Goal: Task Accomplishment & Management: Manage account settings

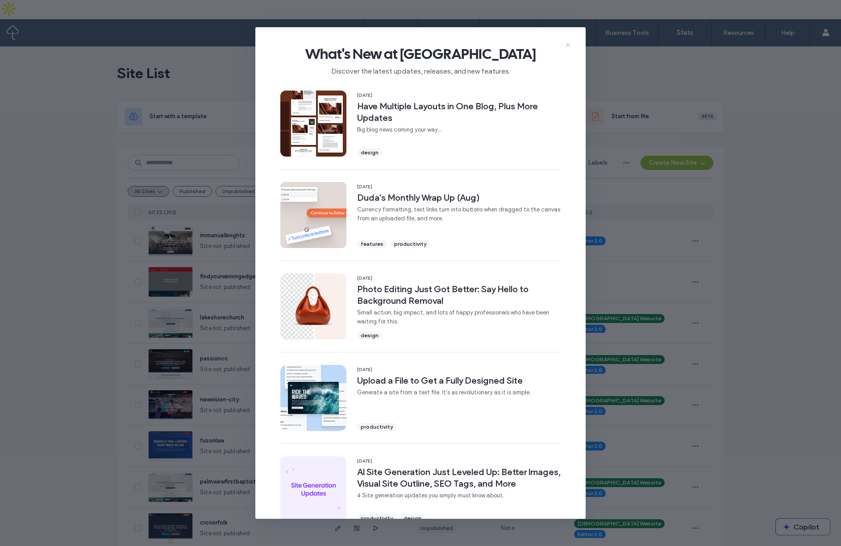
click at [568, 46] on icon at bounding box center [567, 45] width 7 height 7
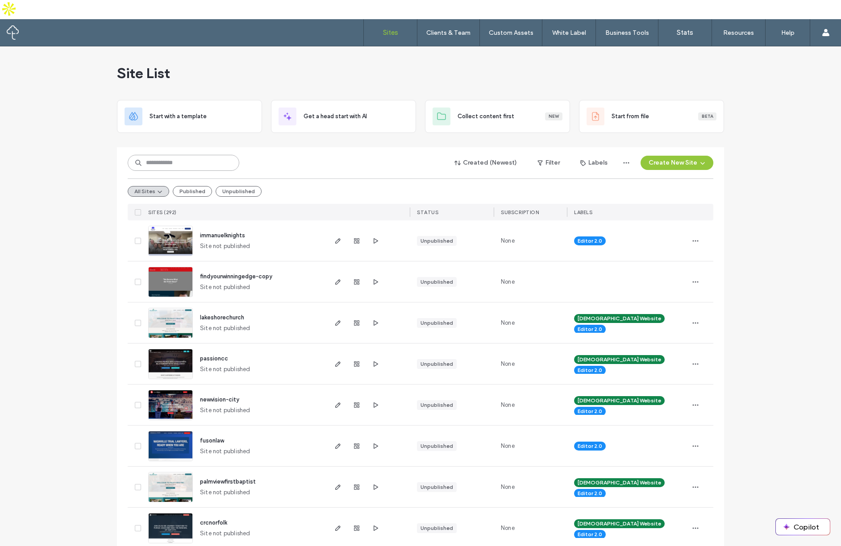
click at [183, 155] on input at bounding box center [184, 163] width 112 height 16
type input "*********"
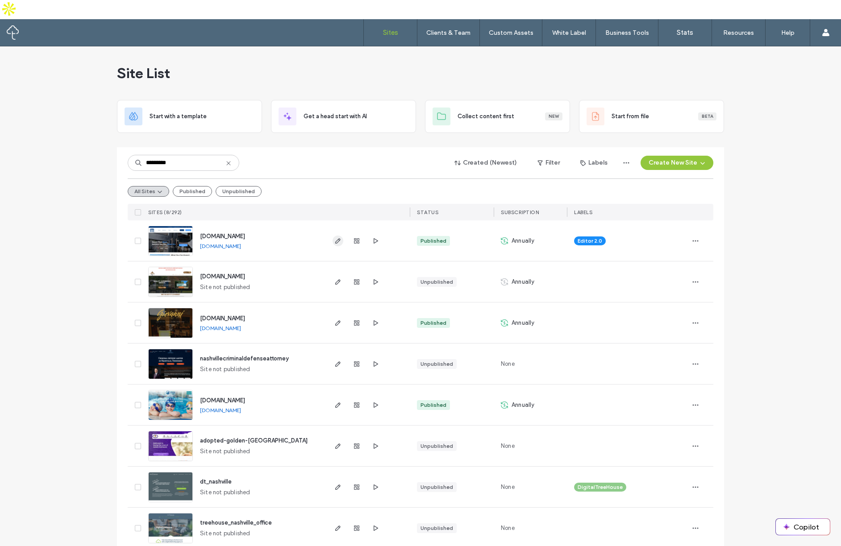
click at [336, 237] on icon "button" at bounding box center [337, 240] width 7 height 7
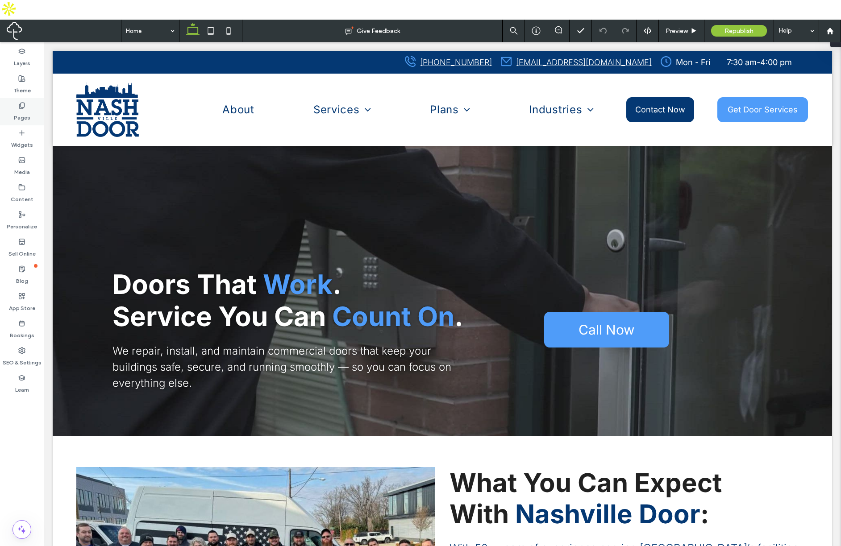
click at [20, 102] on icon at bounding box center [21, 105] width 7 height 7
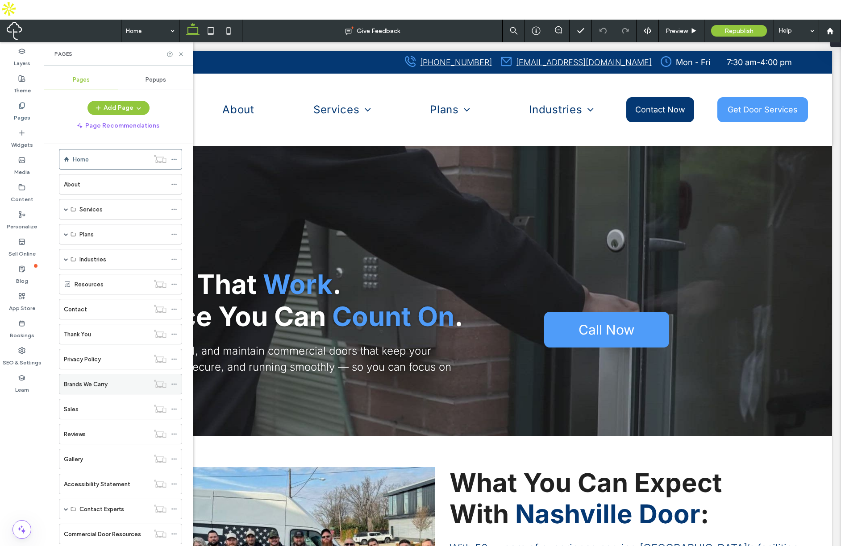
scroll to position [16, 0]
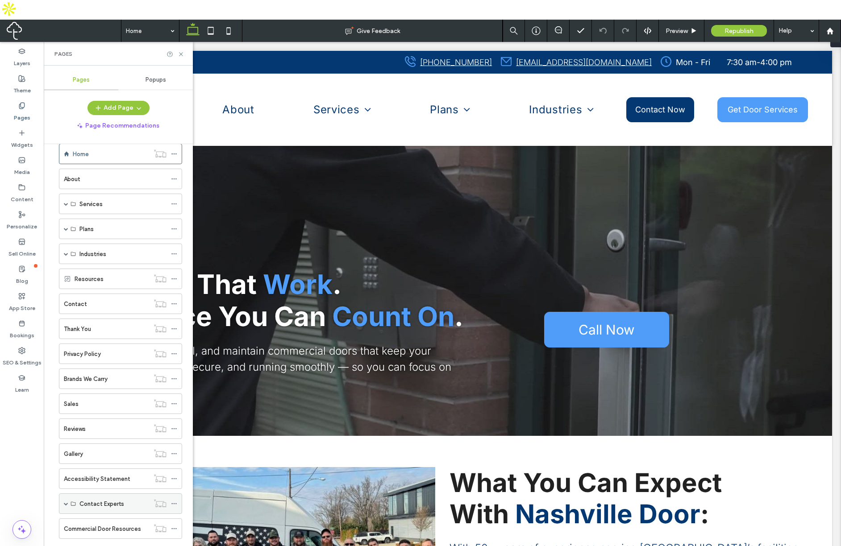
click at [63, 494] on div "Contact Experts" at bounding box center [120, 504] width 123 height 21
click at [101, 496] on label "Contact Experts" at bounding box center [101, 504] width 45 height 16
click at [66, 502] on span at bounding box center [66, 504] width 4 height 4
click at [115, 517] on label "Preventative Maintenance Plan" at bounding box center [120, 525] width 83 height 16
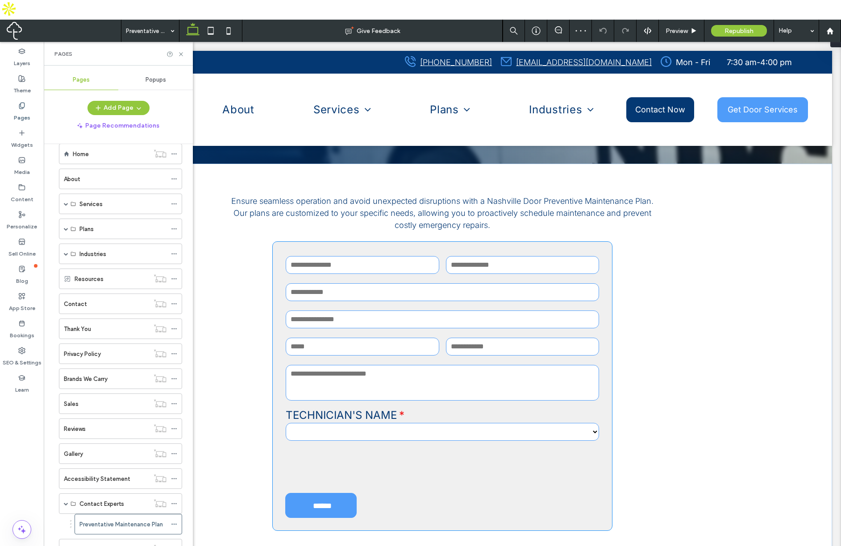
click at [379, 345] on input "email" at bounding box center [363, 347] width 154 height 18
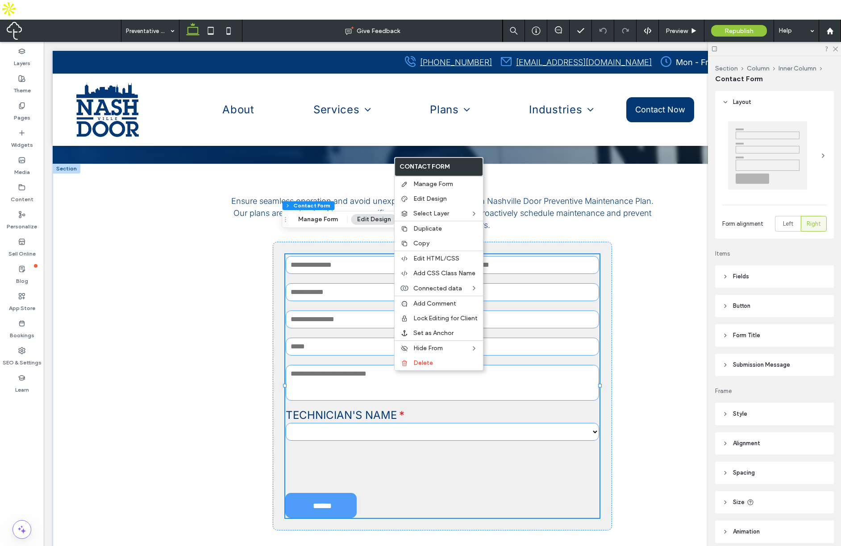
type input "*"
type input "***"
type input "**"
type input "*"
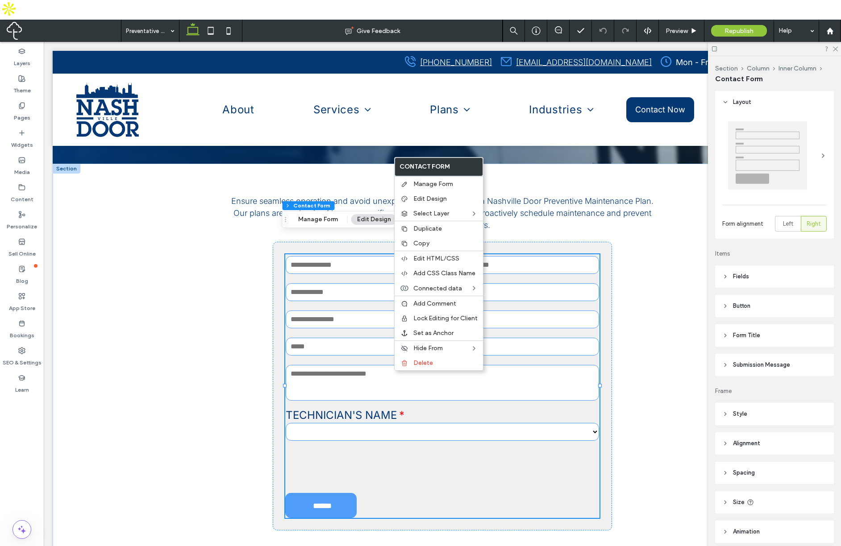
type input "***"
click at [360, 295] on input "text" at bounding box center [442, 292] width 313 height 18
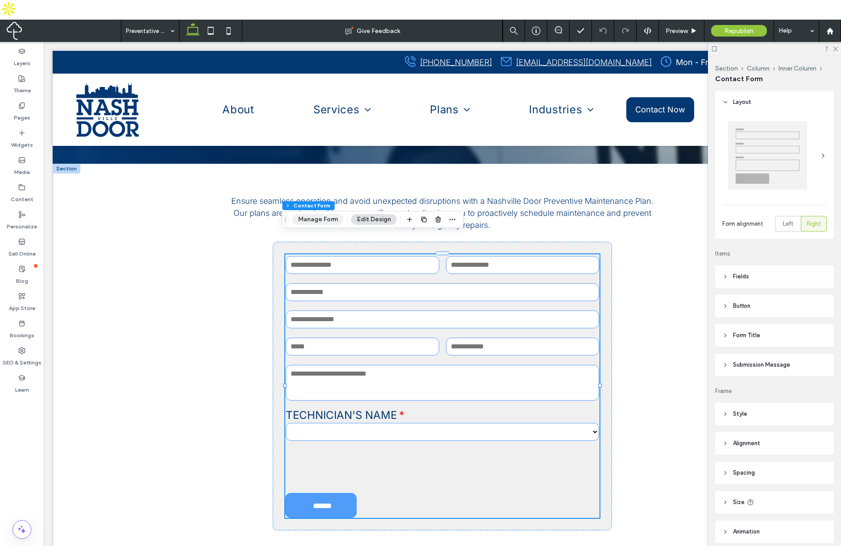
click at [314, 221] on button "Manage Form" at bounding box center [317, 219] width 51 height 11
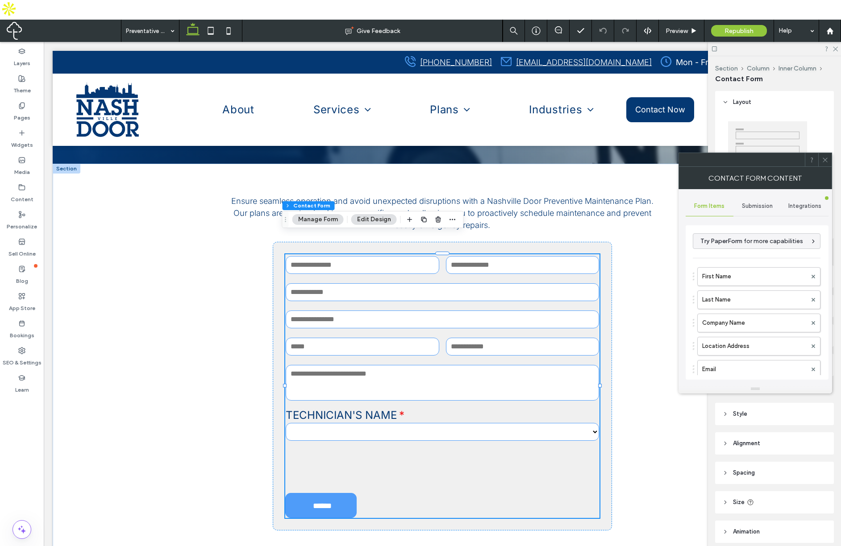
click at [822, 159] on icon at bounding box center [825, 160] width 7 height 7
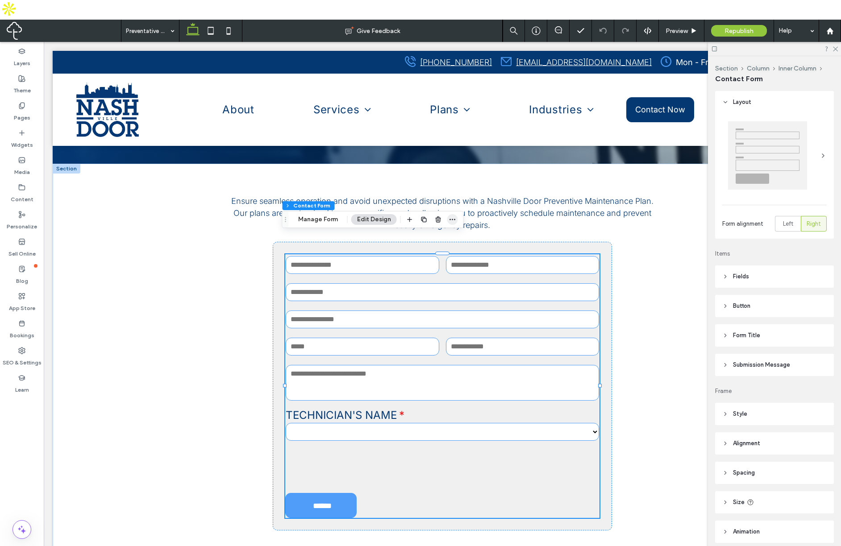
click at [450, 221] on icon "button" at bounding box center [452, 219] width 7 height 7
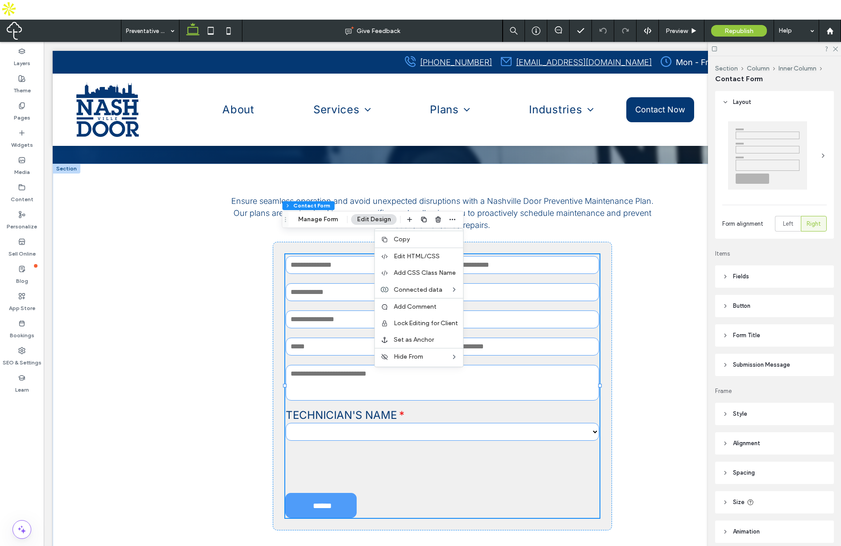
click at [325, 290] on input "text" at bounding box center [442, 292] width 313 height 18
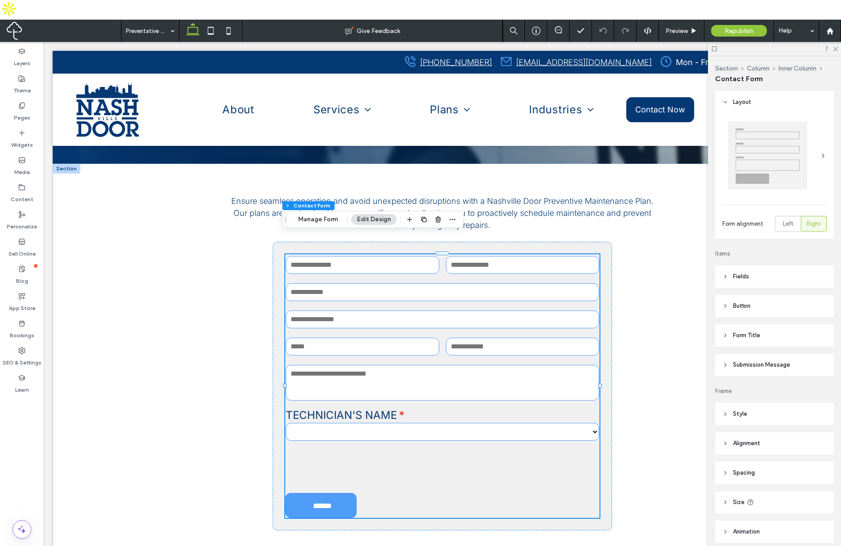
click at [285, 221] on icon "Drag" at bounding box center [285, 219] width 7 height 6
click at [431, 277] on div "First Name" at bounding box center [363, 264] width 160 height 27
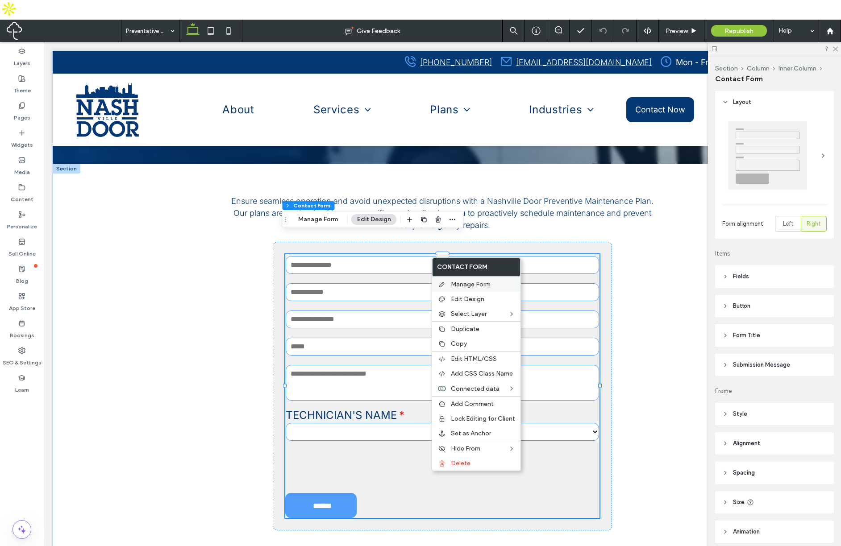
click at [447, 282] on div "Manage Form" at bounding box center [476, 284] width 88 height 15
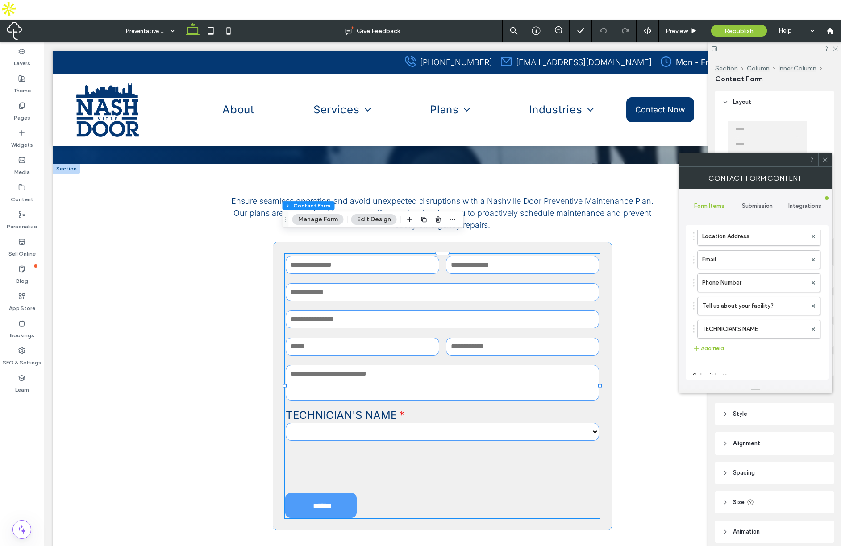
scroll to position [149, 0]
click at [746, 203] on span "Submission" at bounding box center [757, 206] width 31 height 7
click at [742, 273] on label "Actions after submission" at bounding box center [757, 275] width 119 height 18
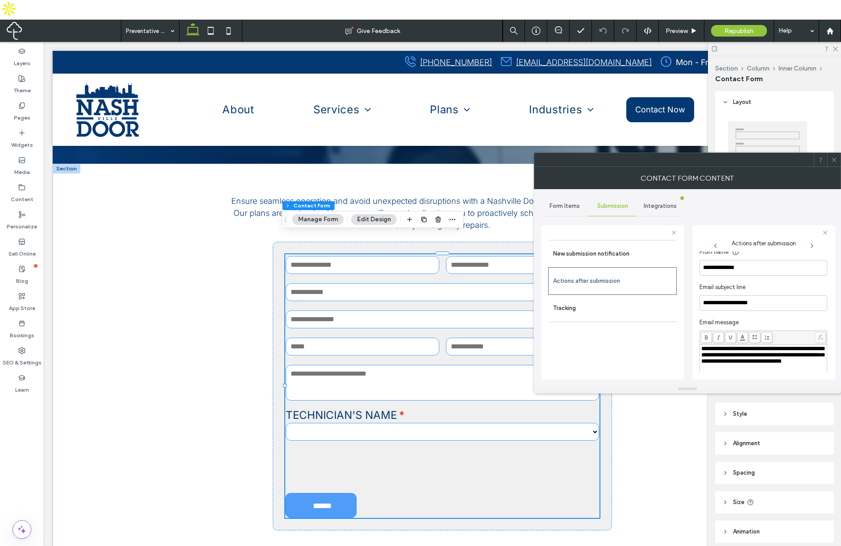
scroll to position [298, 0]
click at [623, 310] on label "Tracking" at bounding box center [612, 308] width 119 height 18
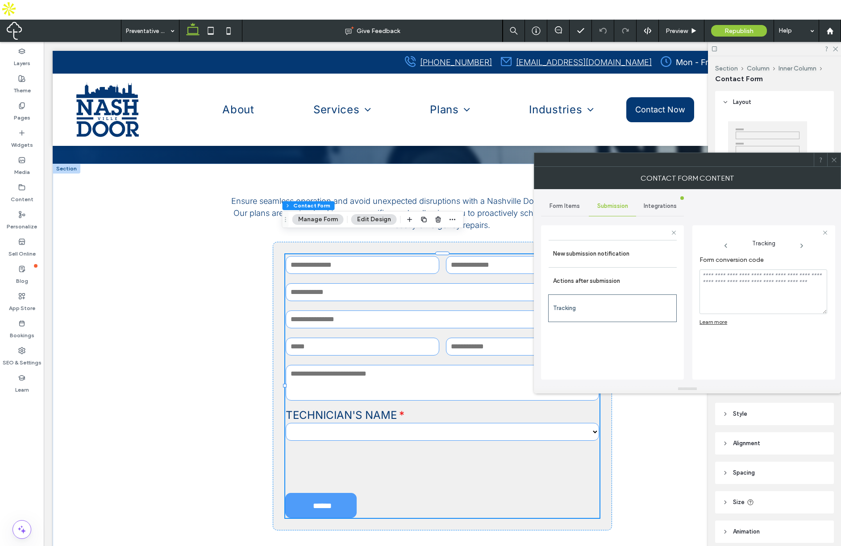
click at [663, 210] on div "Integrations" at bounding box center [660, 206] width 48 height 20
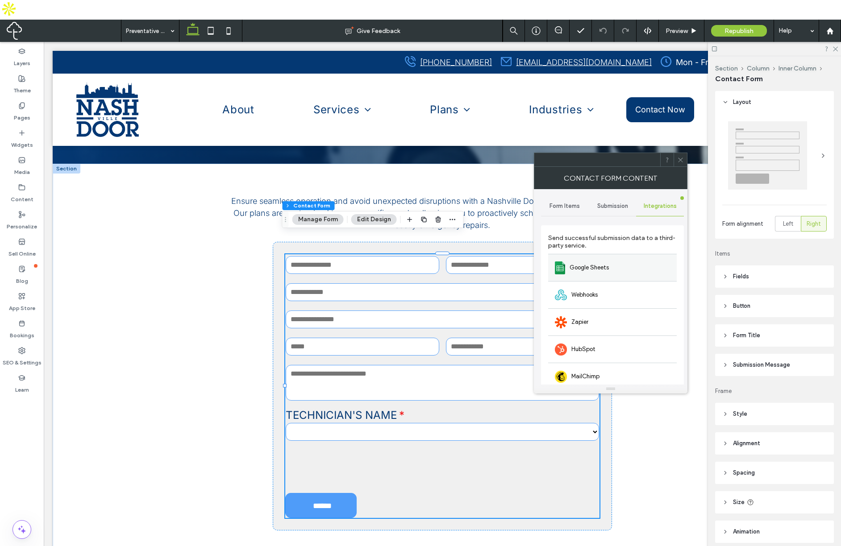
click at [608, 270] on span "Google Sheets" at bounding box center [589, 267] width 39 height 9
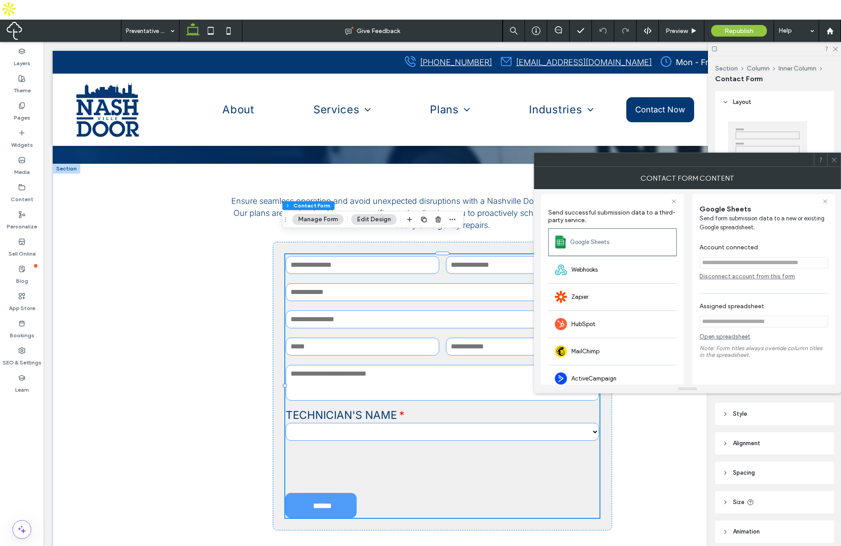
scroll to position [75, 0]
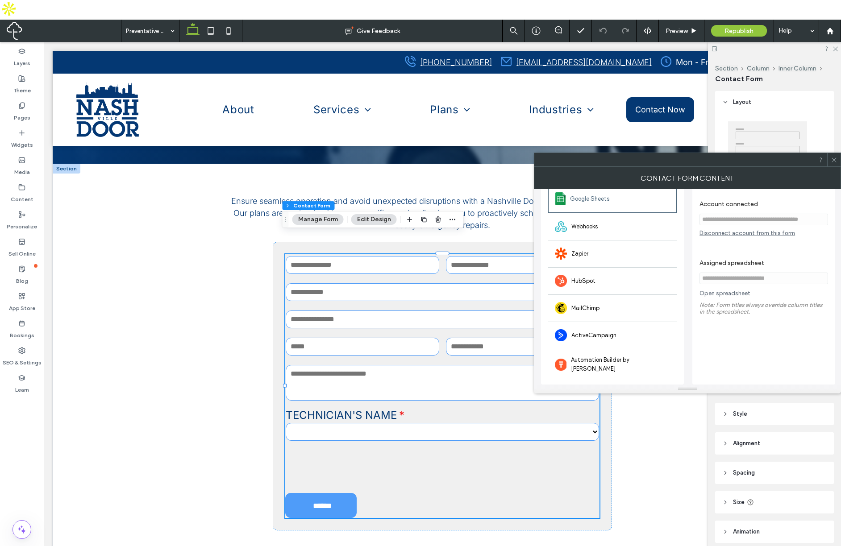
click at [723, 295] on link "Open spreadsheet" at bounding box center [724, 295] width 51 height 11
click at [831, 27] on use at bounding box center [829, 30] width 7 height 7
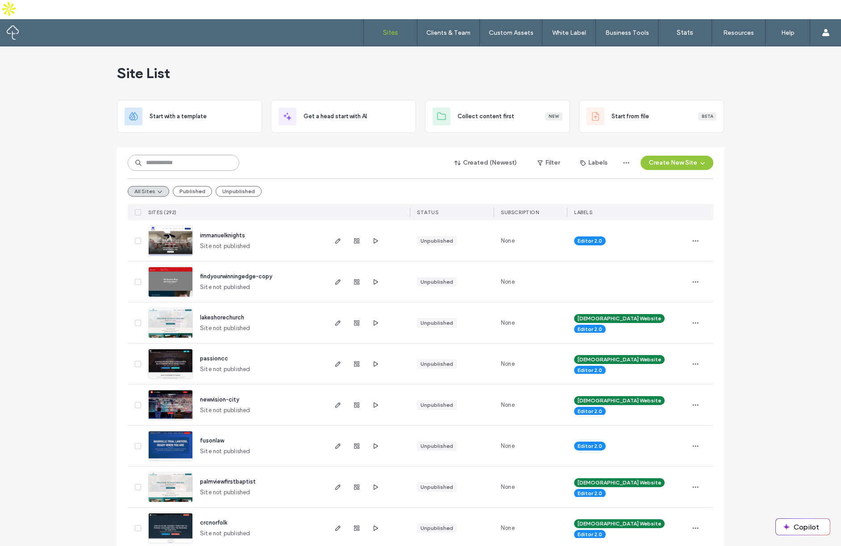
click at [210, 155] on input at bounding box center [184, 163] width 112 height 16
type input "*********"
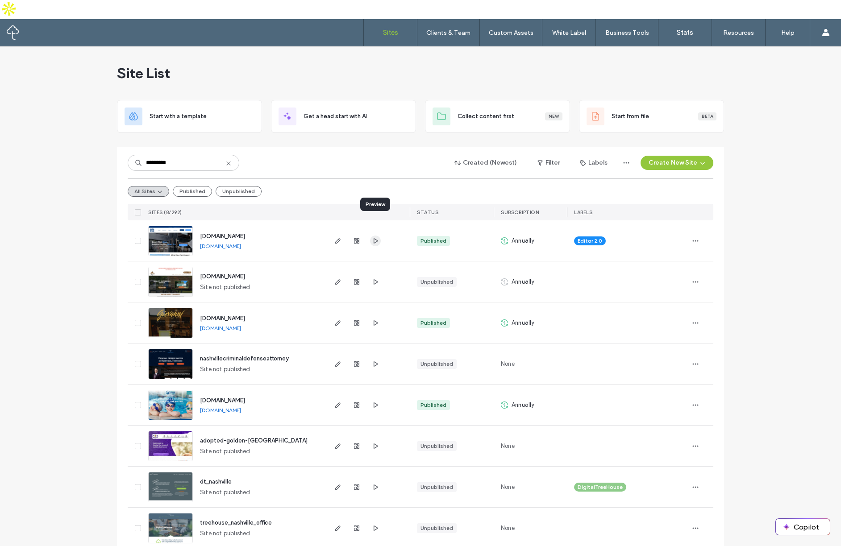
click at [372, 237] on icon "button" at bounding box center [375, 240] width 7 height 7
click at [358, 238] on use "button" at bounding box center [356, 240] width 5 height 5
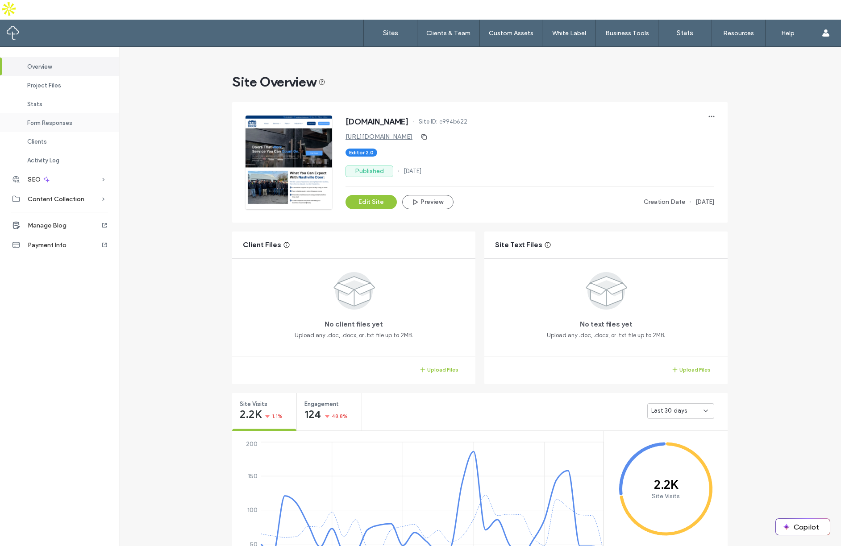
click at [50, 124] on span "Form Responses" at bounding box center [49, 123] width 45 height 7
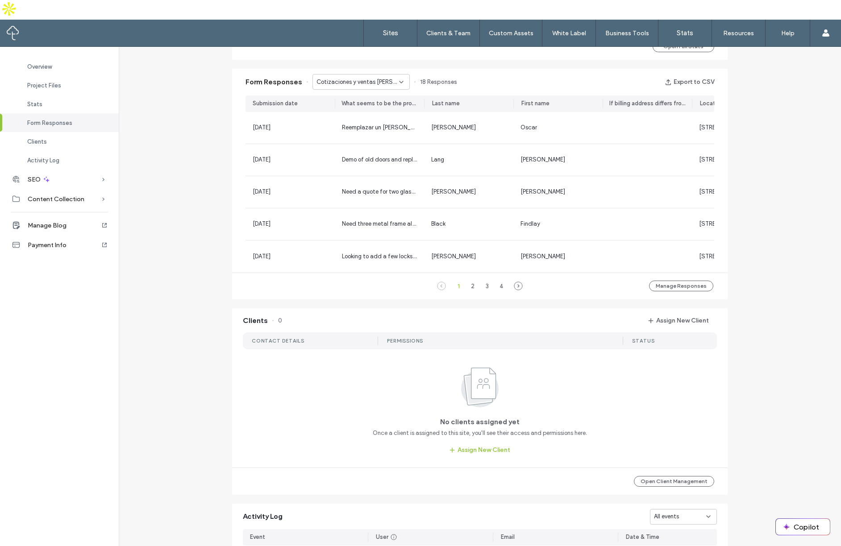
scroll to position [581, 0]
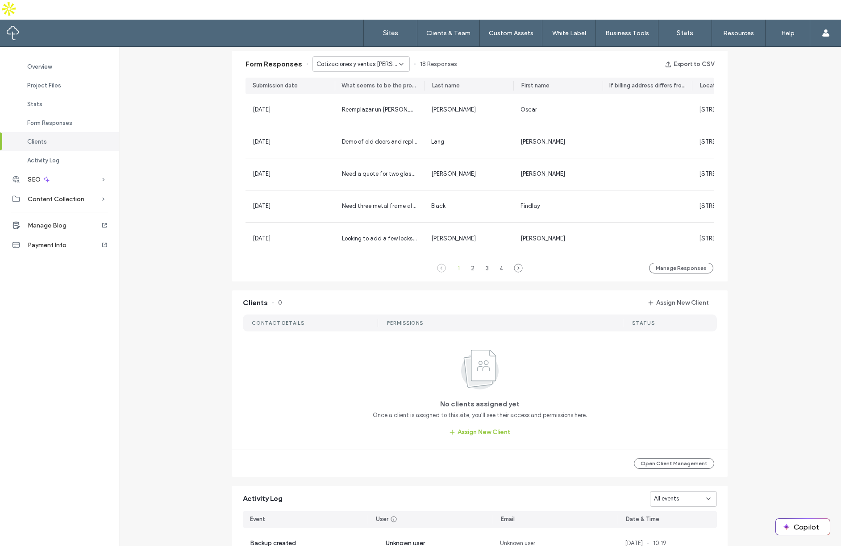
scroll to position [507, 0]
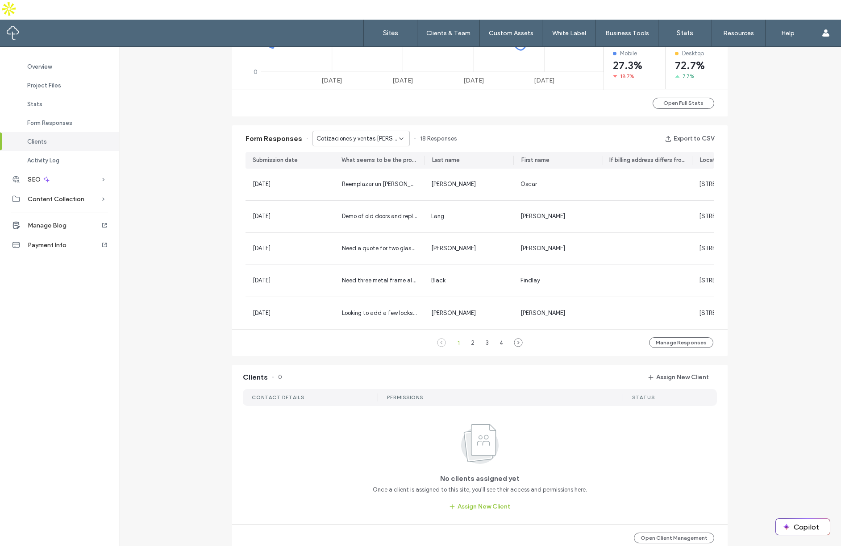
click at [371, 134] on span "Cotizaciones y ventas de puertas - Form: Door Quotes & Sales popup" at bounding box center [357, 138] width 83 height 9
click at [331, 166] on span "Preventive Maintenance Plan - Form: Preventive Maintenance Plan popup" at bounding box center [355, 166] width 86 height 9
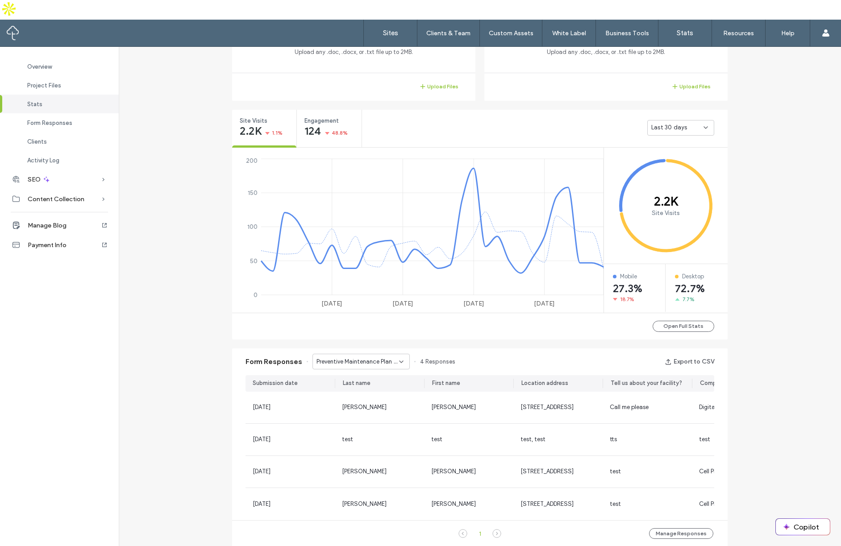
scroll to position [60, 0]
